Goal: Information Seeking & Learning: Learn about a topic

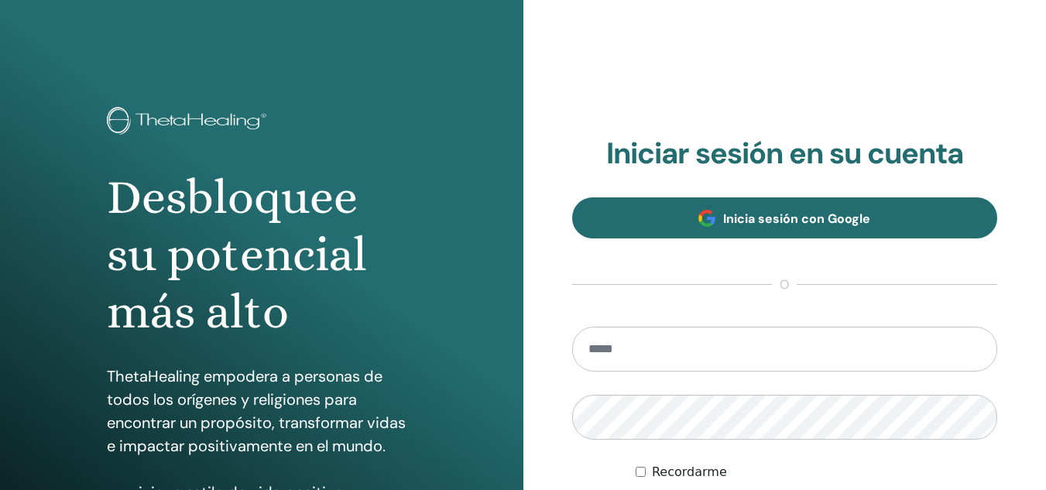
click at [841, 237] on link "Inicia sesión con Google" at bounding box center [785, 217] width 426 height 41
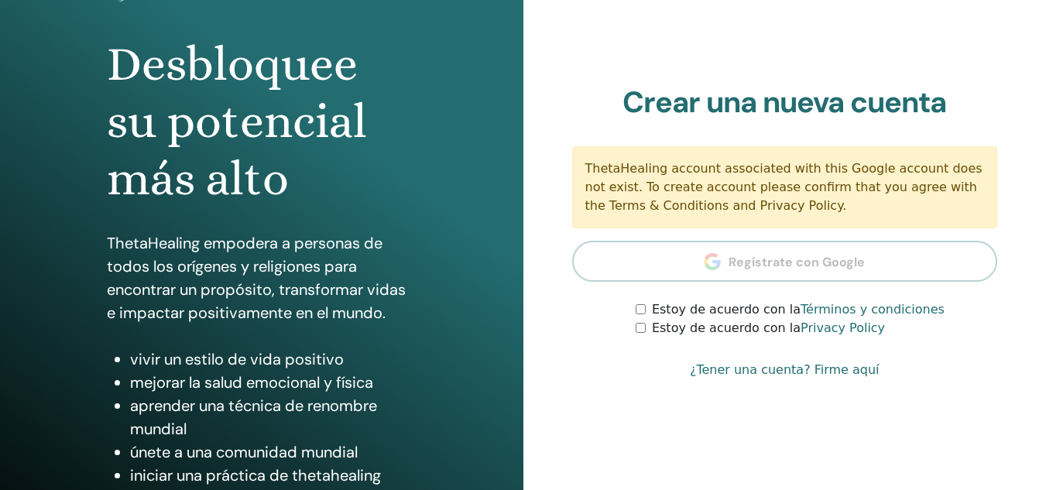
scroll to position [138, 0]
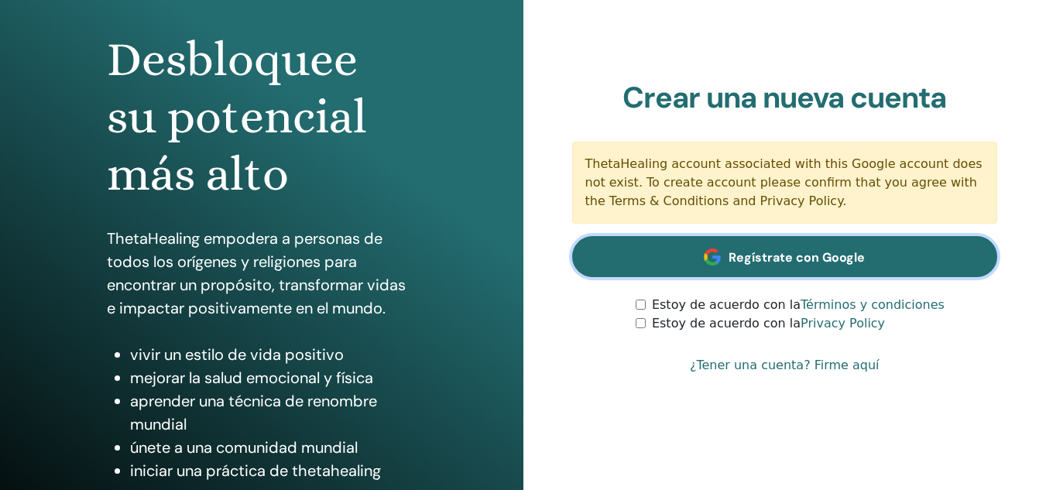
click at [783, 257] on span "Regístrate con Google" at bounding box center [796, 257] width 136 height 16
click at [829, 261] on span "Regístrate con Google" at bounding box center [796, 257] width 136 height 16
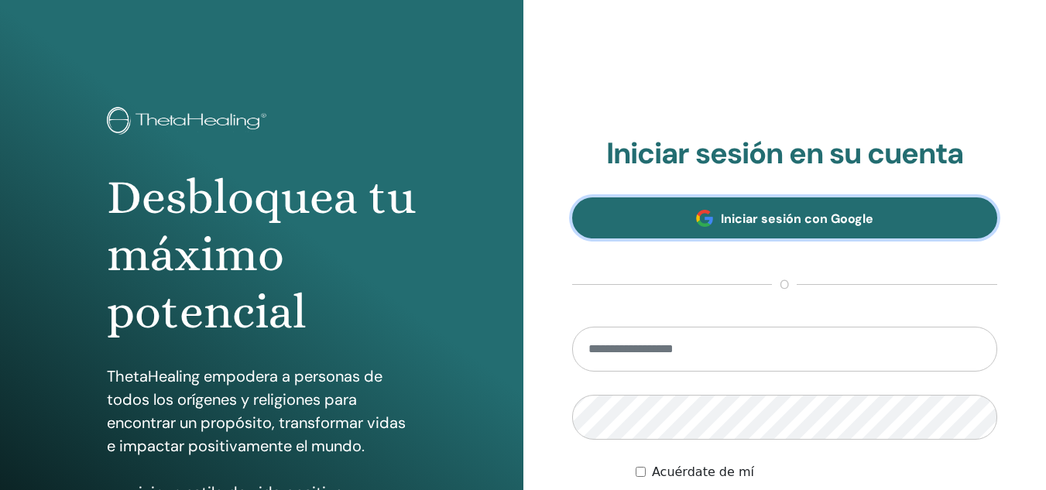
click at [724, 217] on font "Iniciar sesión con Google" at bounding box center [797, 219] width 152 height 16
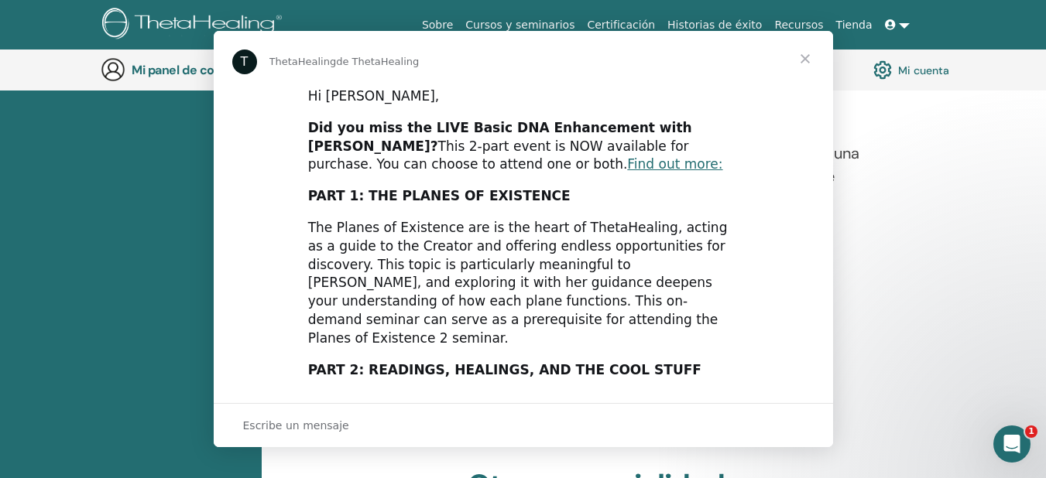
click at [499, 361] on div "PART 2: READINGS, HEALINGS, AND THE COOL STUFF" at bounding box center [523, 370] width 430 height 19
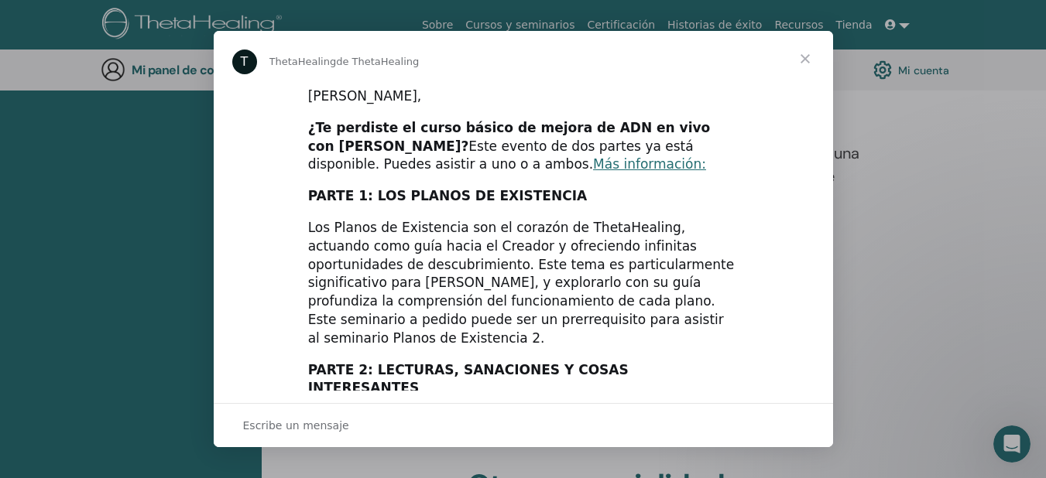
click at [802, 63] on span "Cerrar" at bounding box center [805, 59] width 56 height 56
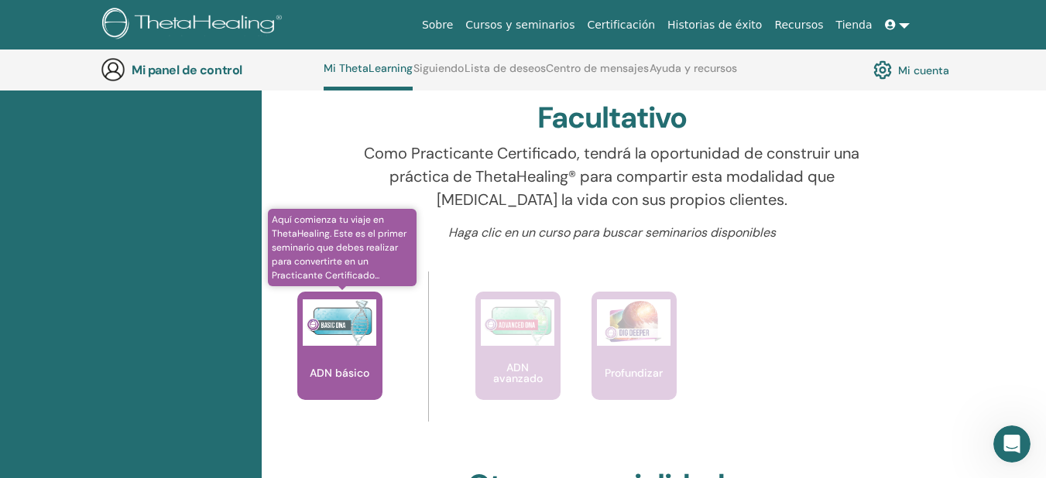
click at [349, 378] on font "ADN básico" at bounding box center [340, 373] width 60 height 14
click at [332, 356] on div "ADN básico" at bounding box center [339, 346] width 85 height 108
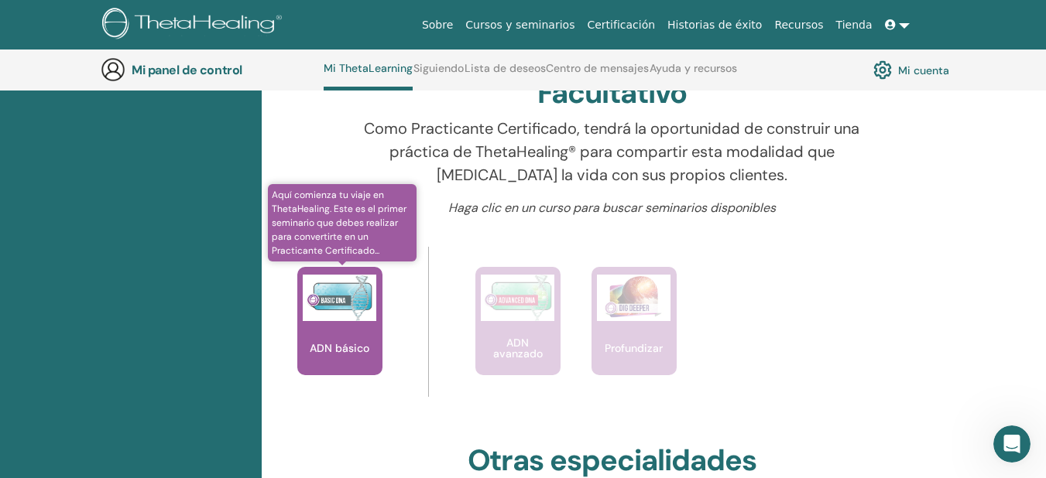
scroll to position [522, 0]
click at [345, 347] on font "ADN básico" at bounding box center [340, 348] width 60 height 14
click at [358, 316] on img at bounding box center [340, 297] width 74 height 46
click at [347, 289] on img at bounding box center [340, 297] width 74 height 46
click at [354, 308] on img at bounding box center [340, 297] width 74 height 46
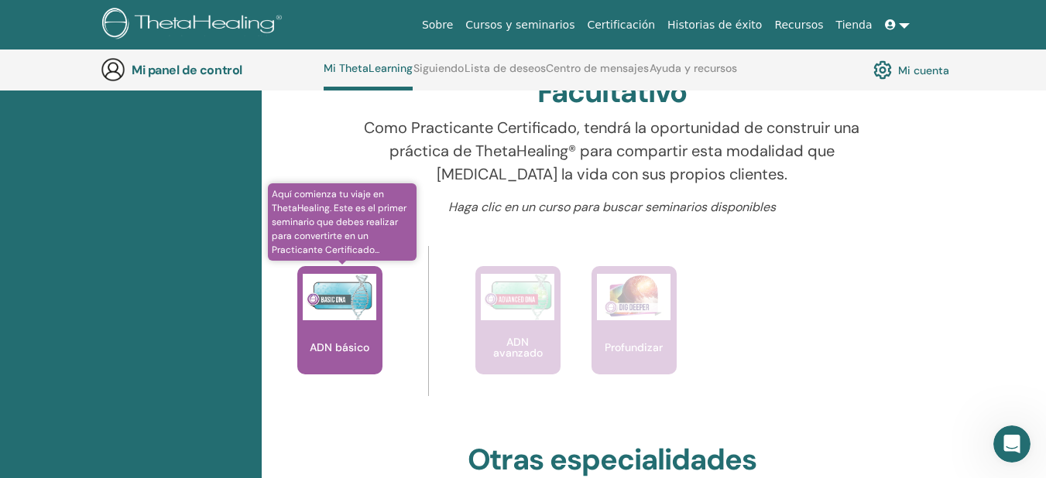
click at [340, 202] on font "Aquí comienza tu viaje en ThetaHealing. Este es el primer seminario que debes r…" at bounding box center [339, 222] width 135 height 68
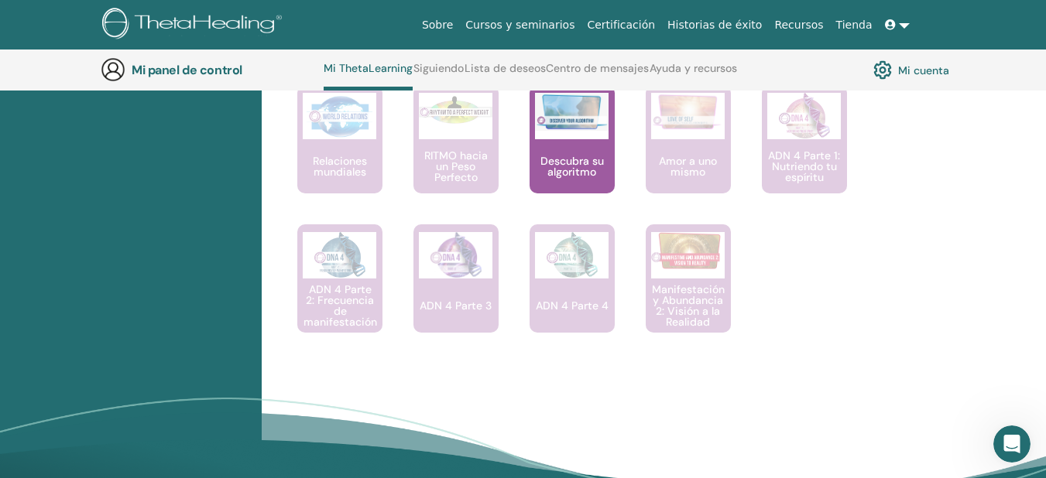
scroll to position [1494, 0]
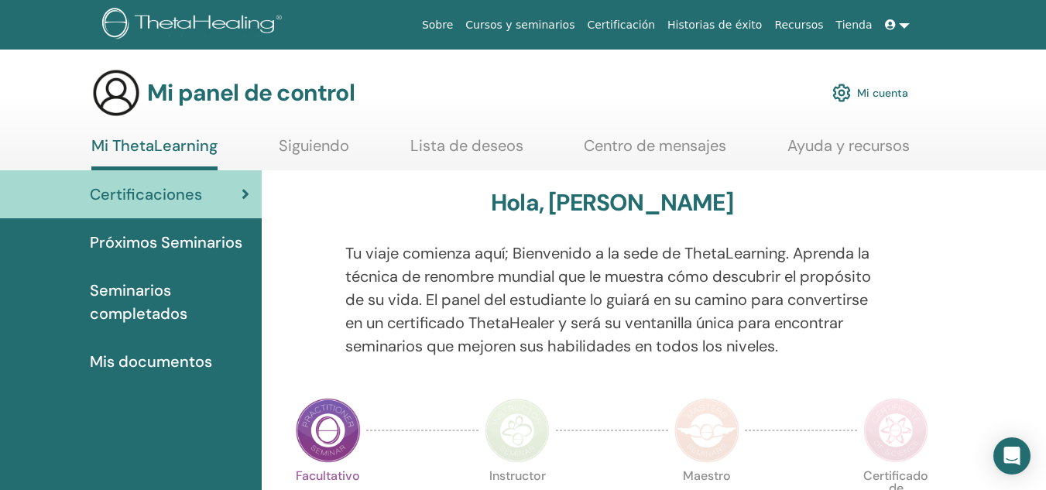
click at [156, 364] on font "Mis documentos" at bounding box center [151, 361] width 122 height 20
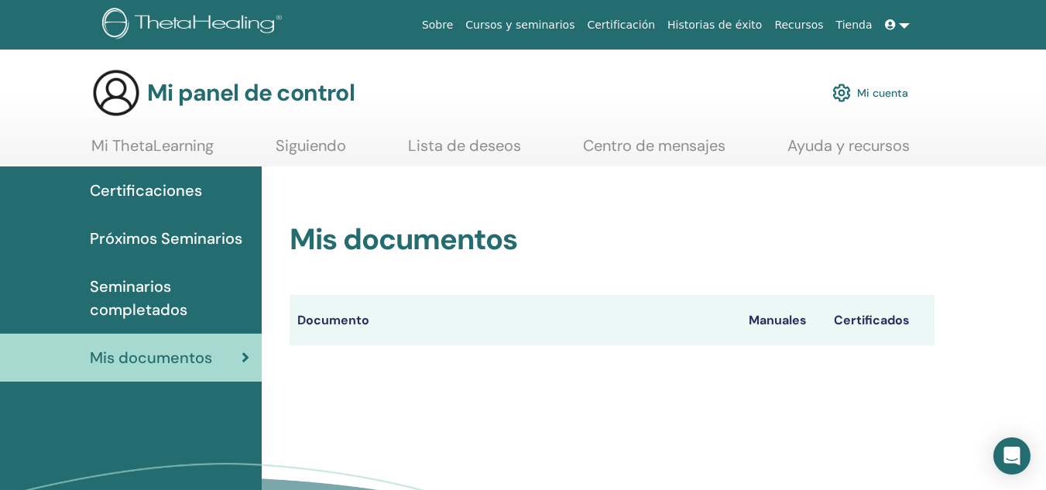
click at [776, 316] on font "Manuales" at bounding box center [777, 320] width 58 height 16
click at [200, 297] on span "Seminarios completados" at bounding box center [169, 298] width 159 height 46
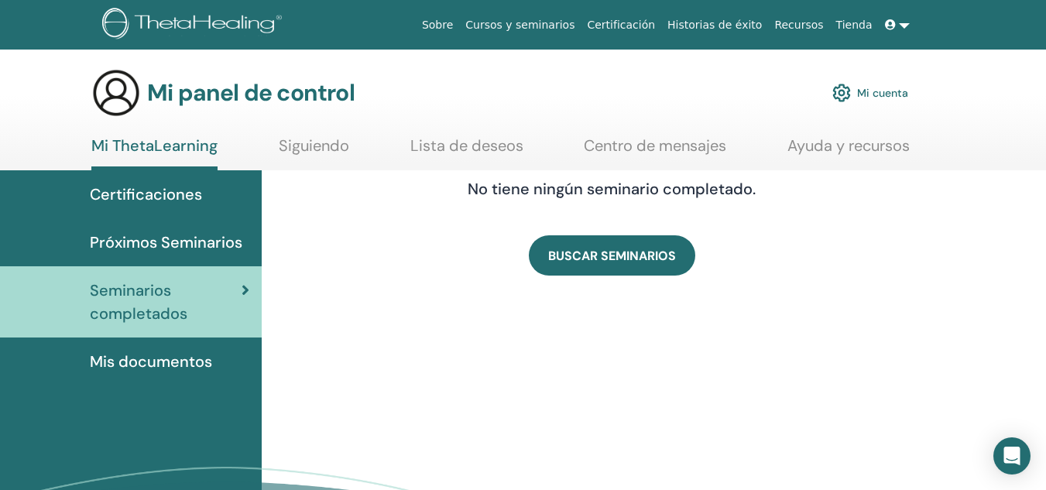
click at [160, 230] on link "Próximos Seminarios" at bounding box center [131, 242] width 262 height 48
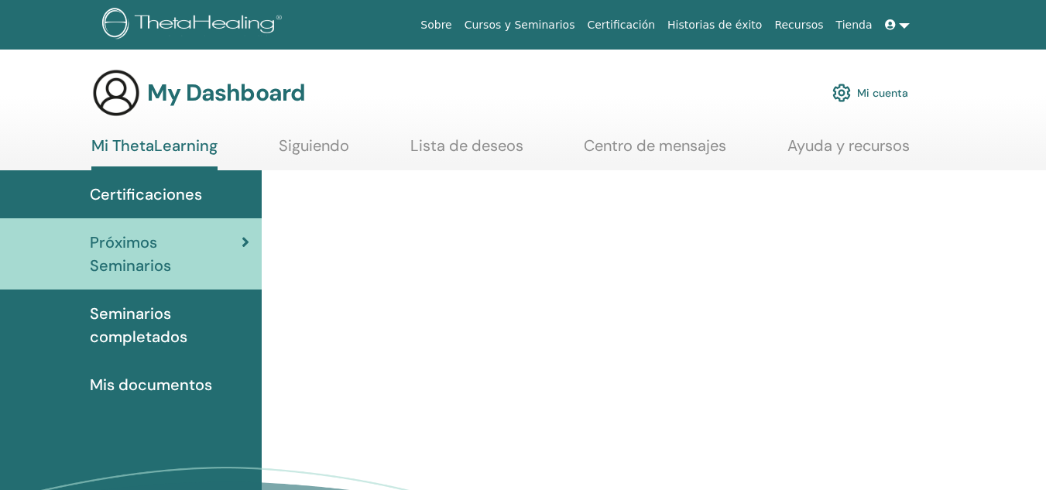
click at [159, 188] on span "Certificaciones" at bounding box center [146, 194] width 112 height 23
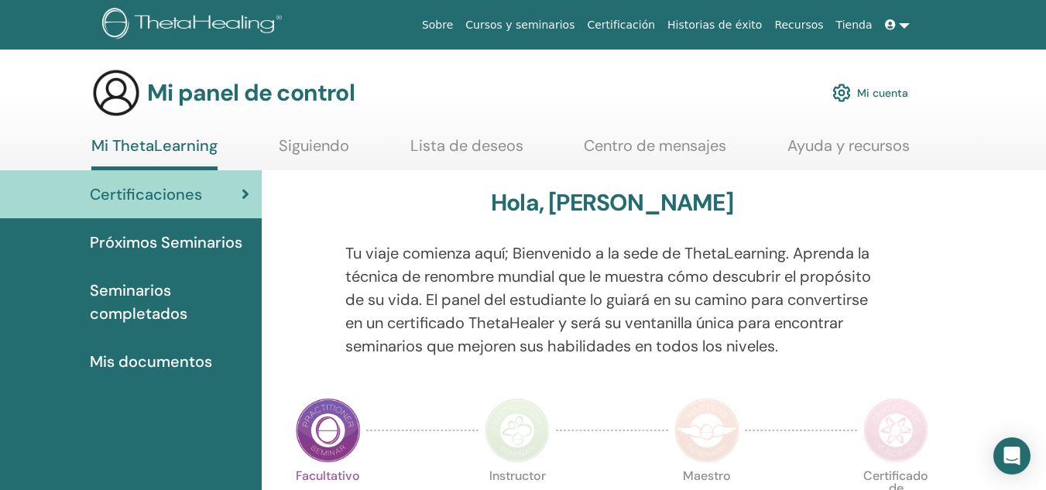
click at [298, 142] on font "Siguiendo" at bounding box center [314, 145] width 70 height 20
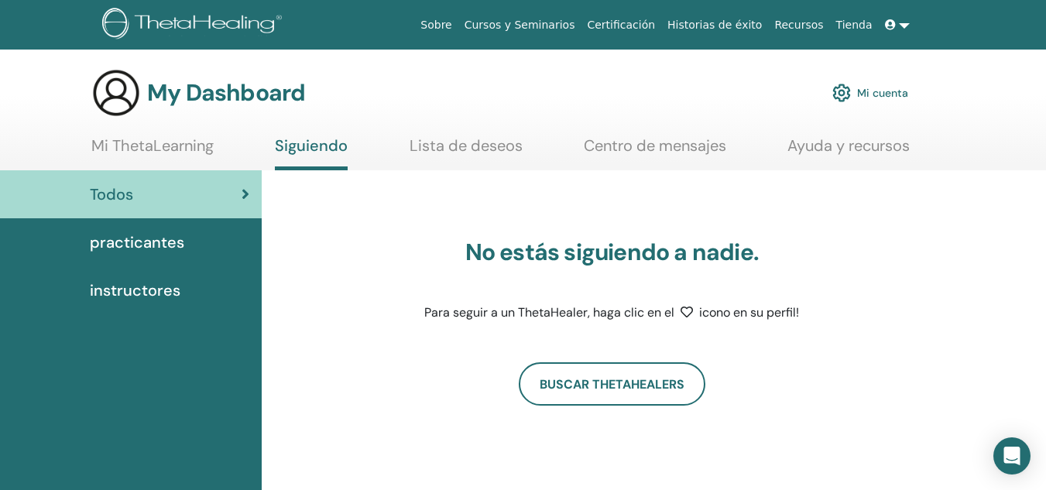
click at [448, 138] on link "Lista de deseos" at bounding box center [465, 151] width 113 height 30
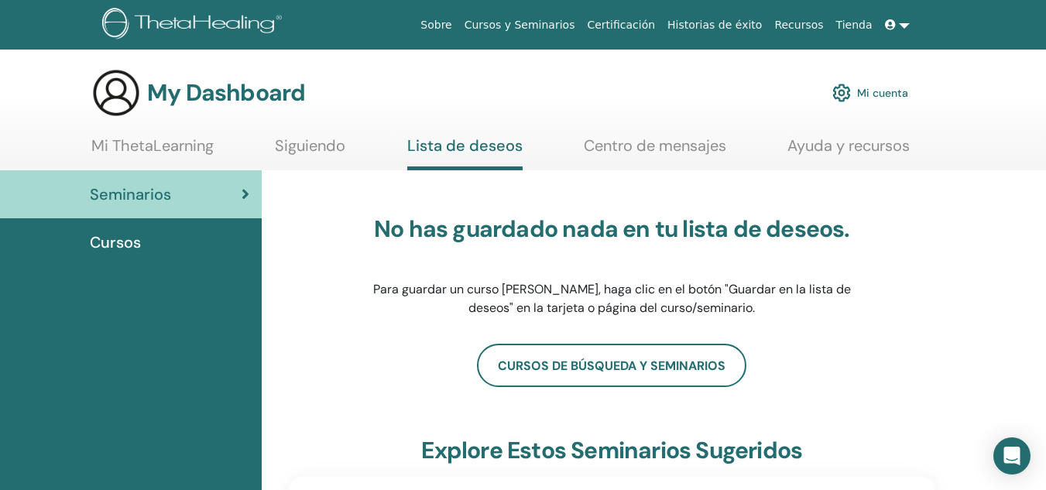
click at [671, 142] on link "Centro de mensajes" at bounding box center [655, 151] width 142 height 30
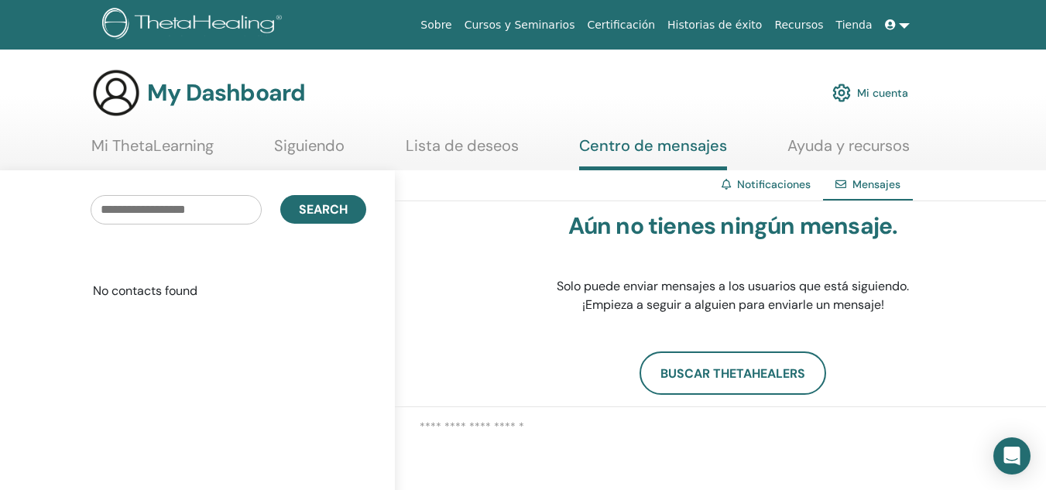
click at [563, 26] on link "Cursos y Seminarios" at bounding box center [519, 25] width 123 height 29
